Goal: Information Seeking & Learning: Learn about a topic

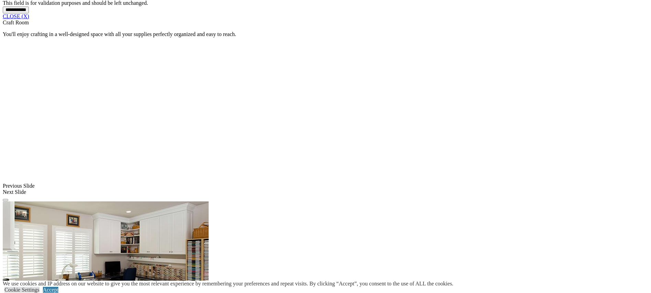
scroll to position [621, 0]
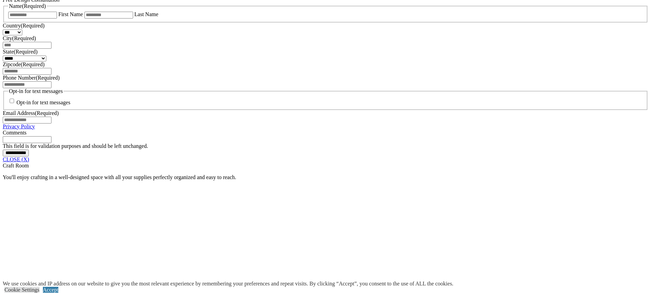
scroll to position [475, 0]
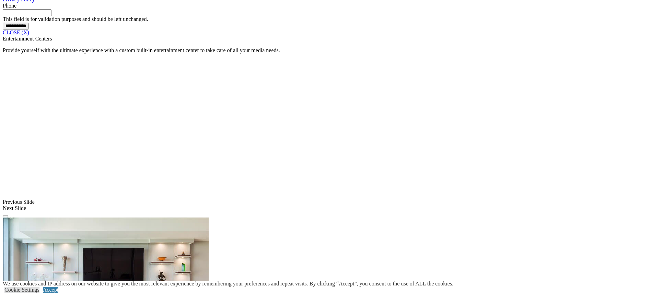
scroll to position [513, 0]
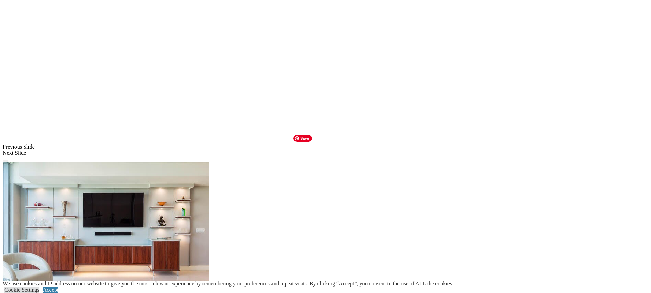
scroll to position [568, 0]
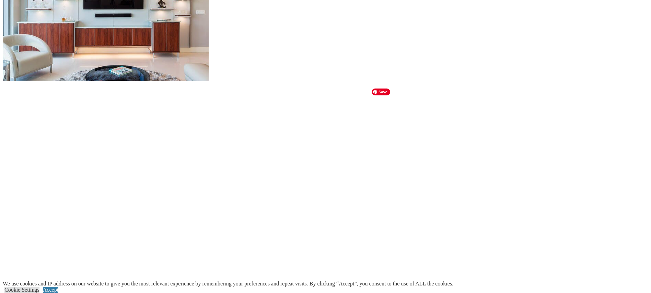
scroll to position [620, 0]
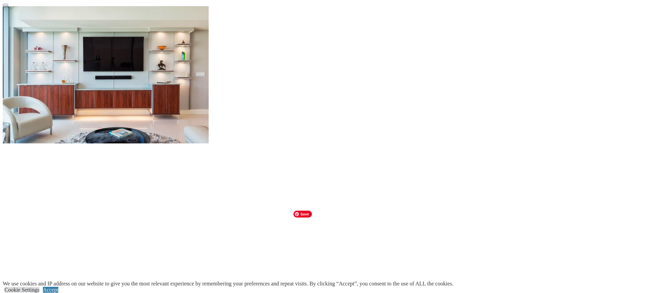
scroll to position [550, 0]
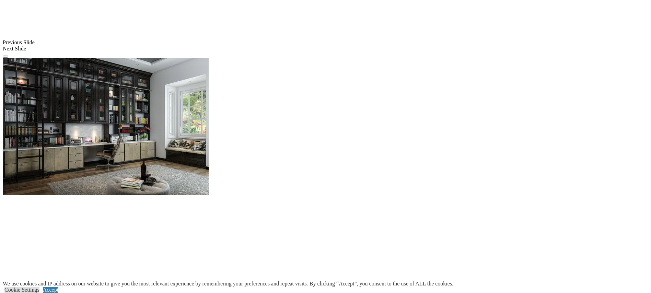
scroll to position [632, 0]
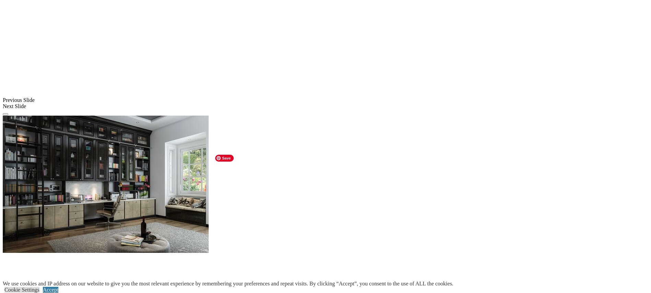
scroll to position [571, 0]
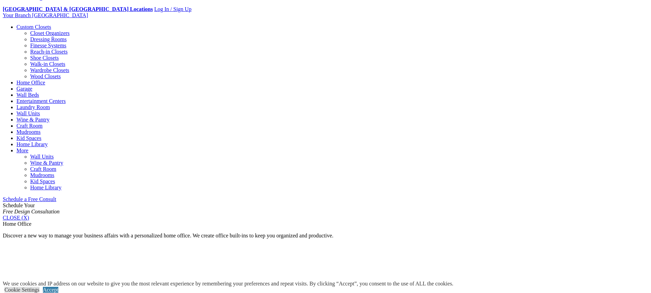
scroll to position [257, 0]
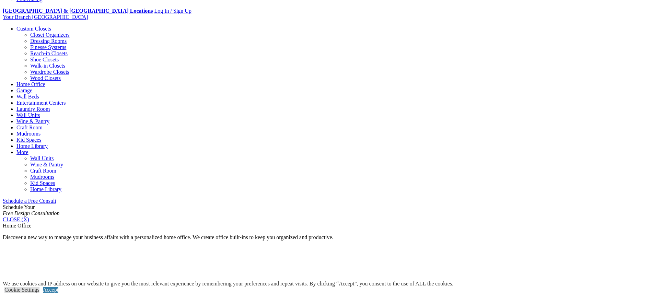
click at [51, 32] on link "Custom Closets" at bounding box center [33, 29] width 35 height 6
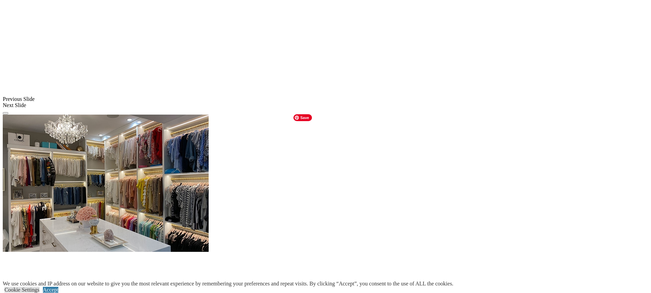
scroll to position [590, 0]
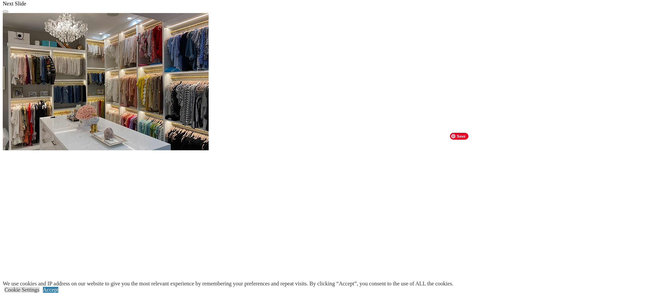
scroll to position [700, 0]
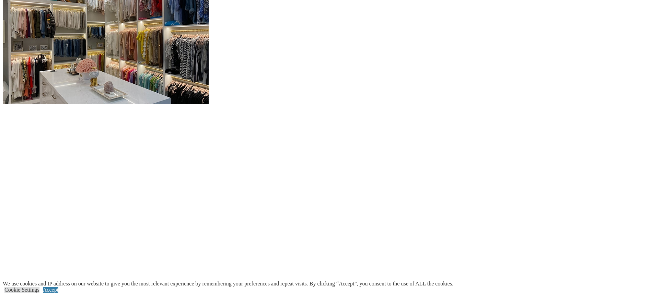
scroll to position [738, 0]
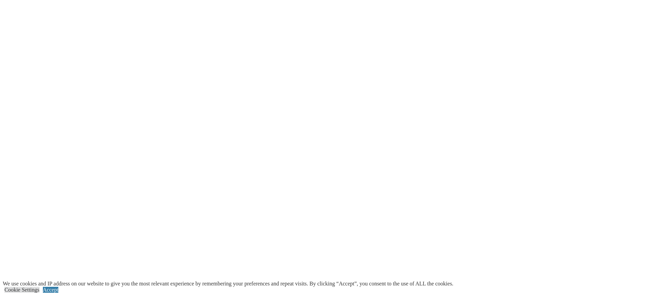
scroll to position [954, 0]
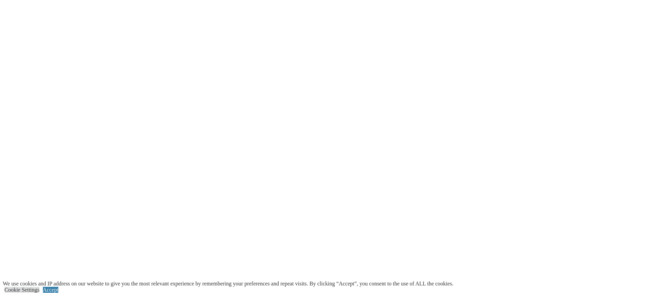
scroll to position [1128, 0]
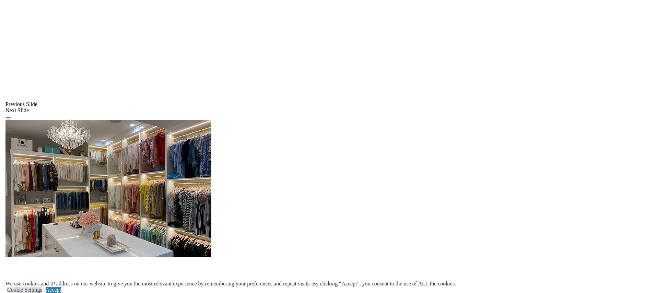
scroll to position [578, 0]
